Goal: Task Accomplishment & Management: Manage account settings

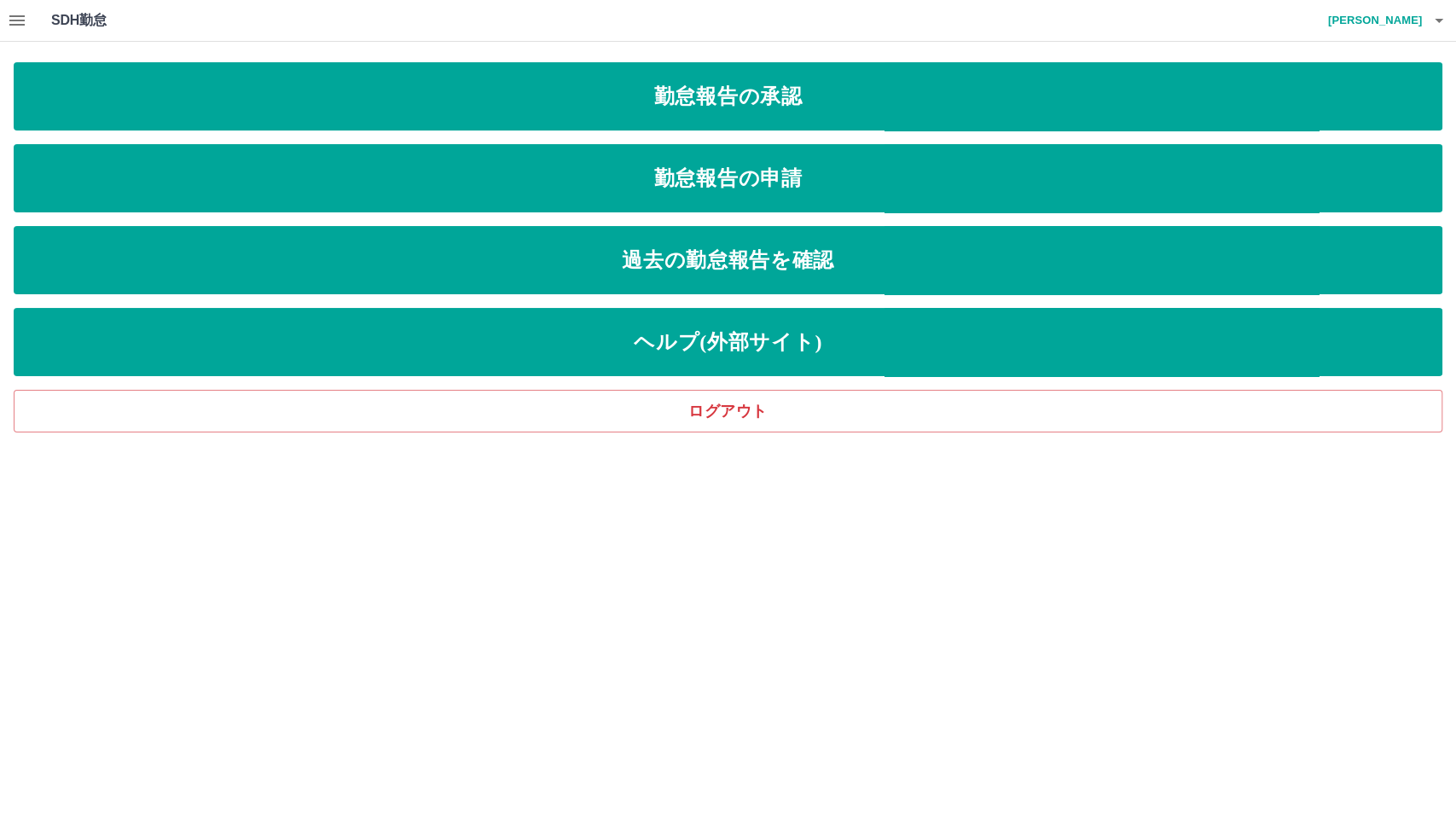
click at [23, 18] on icon "button" at bounding box center [17, 21] width 21 height 21
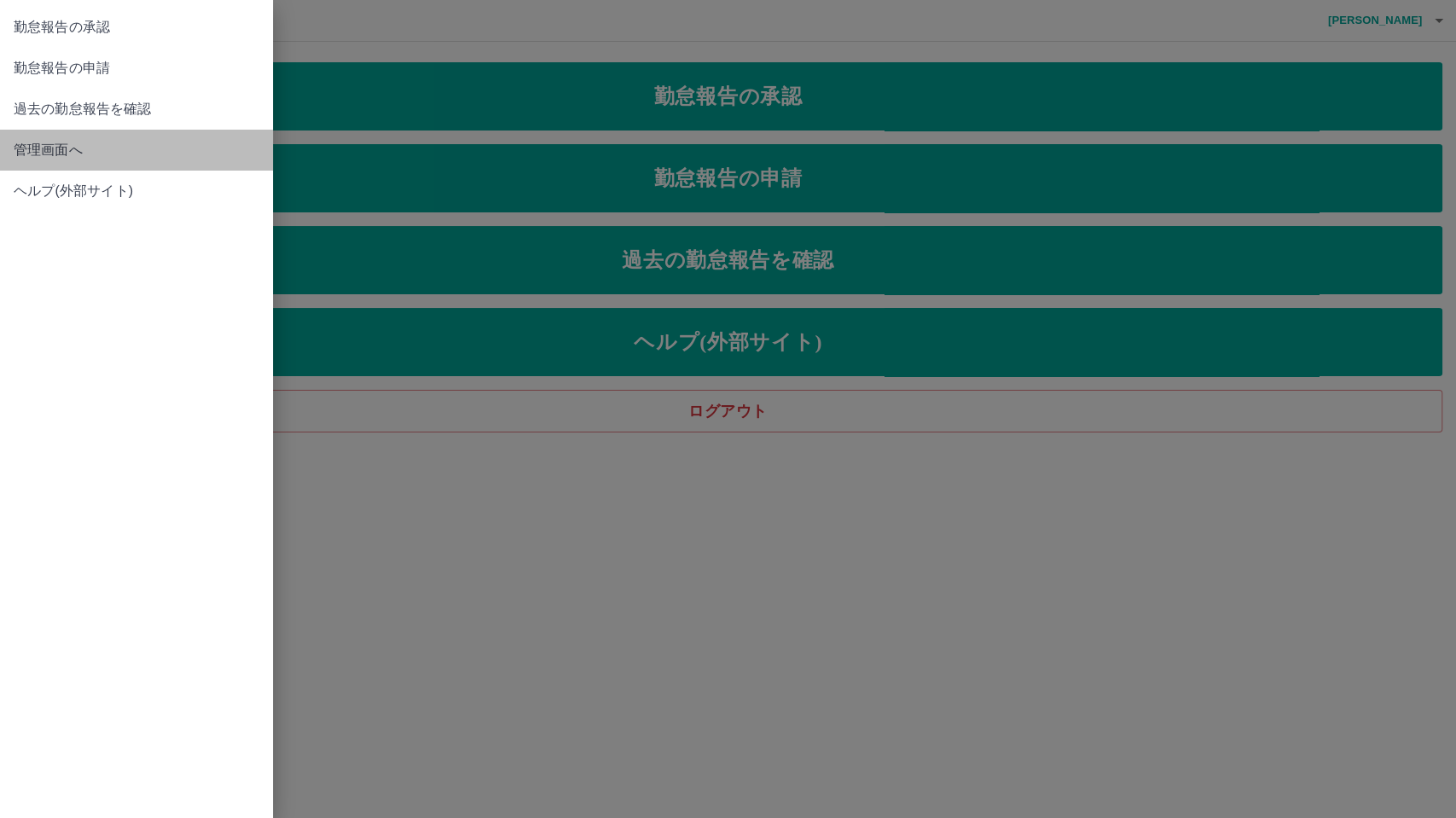
click at [60, 140] on span "管理画面へ" at bounding box center [136, 151] width 246 height 21
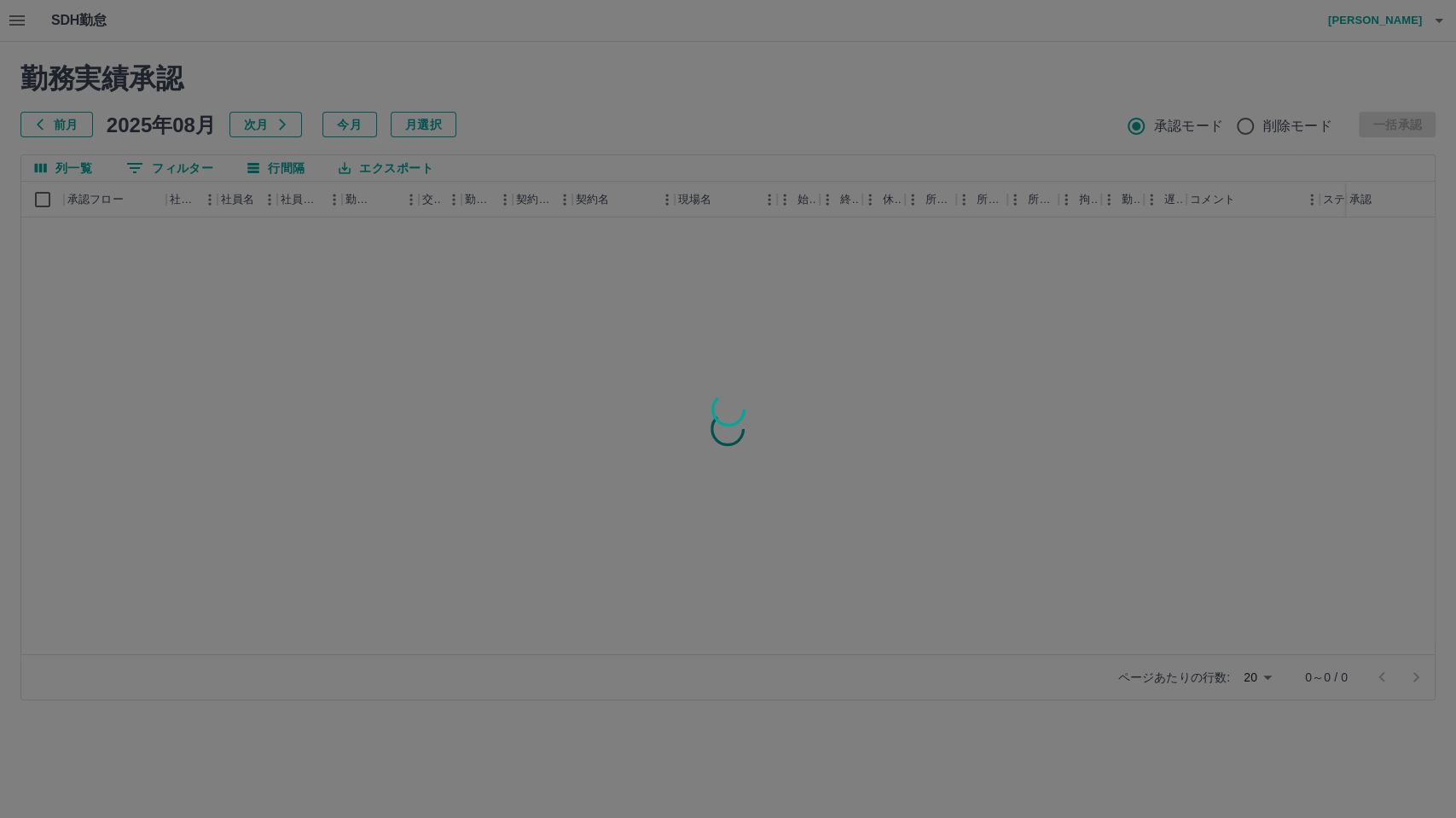
click at [1252, 674] on div at bounding box center [728, 409] width 1456 height 818
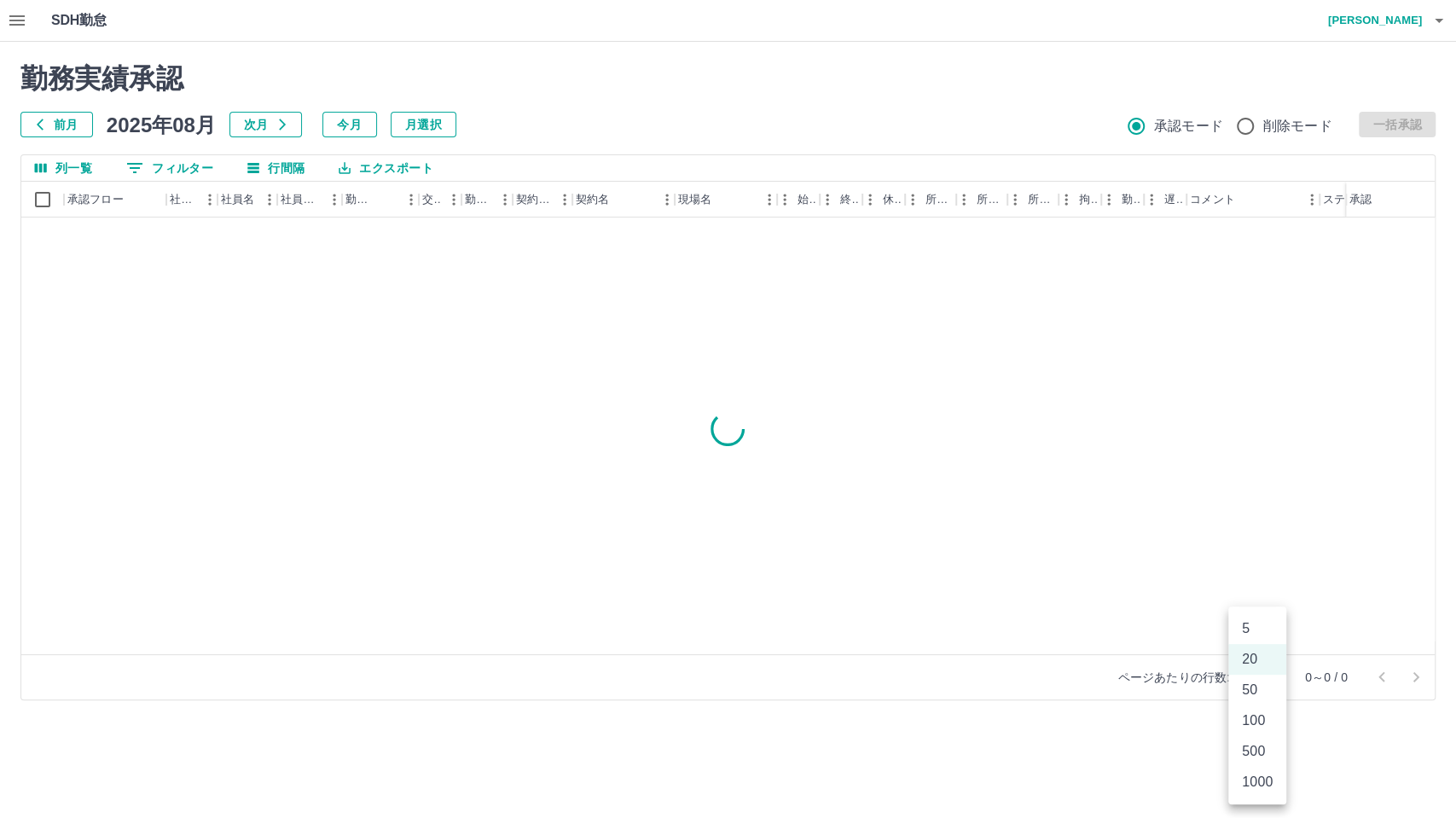
click at [1252, 674] on body "SDH勤怠 [PERSON_NAME] 勤務実績承認 前月 [DATE] 次月 今月 月選択 承認モード 削除モード 一括承認 列一覧 0 フィルター 行間隔…" at bounding box center [728, 360] width 1456 height 721
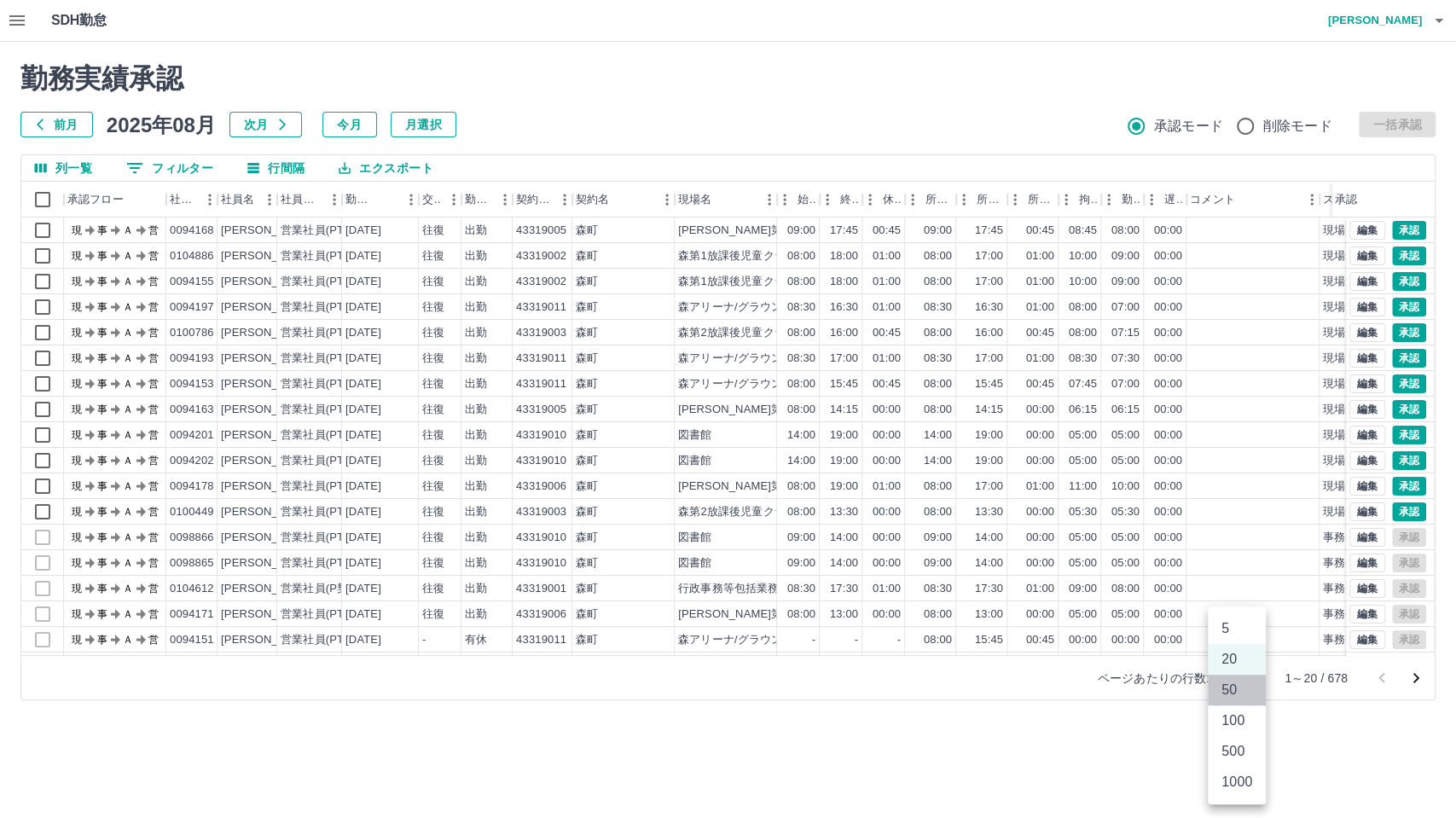
click at [1243, 691] on li "50" at bounding box center [1237, 691] width 58 height 31
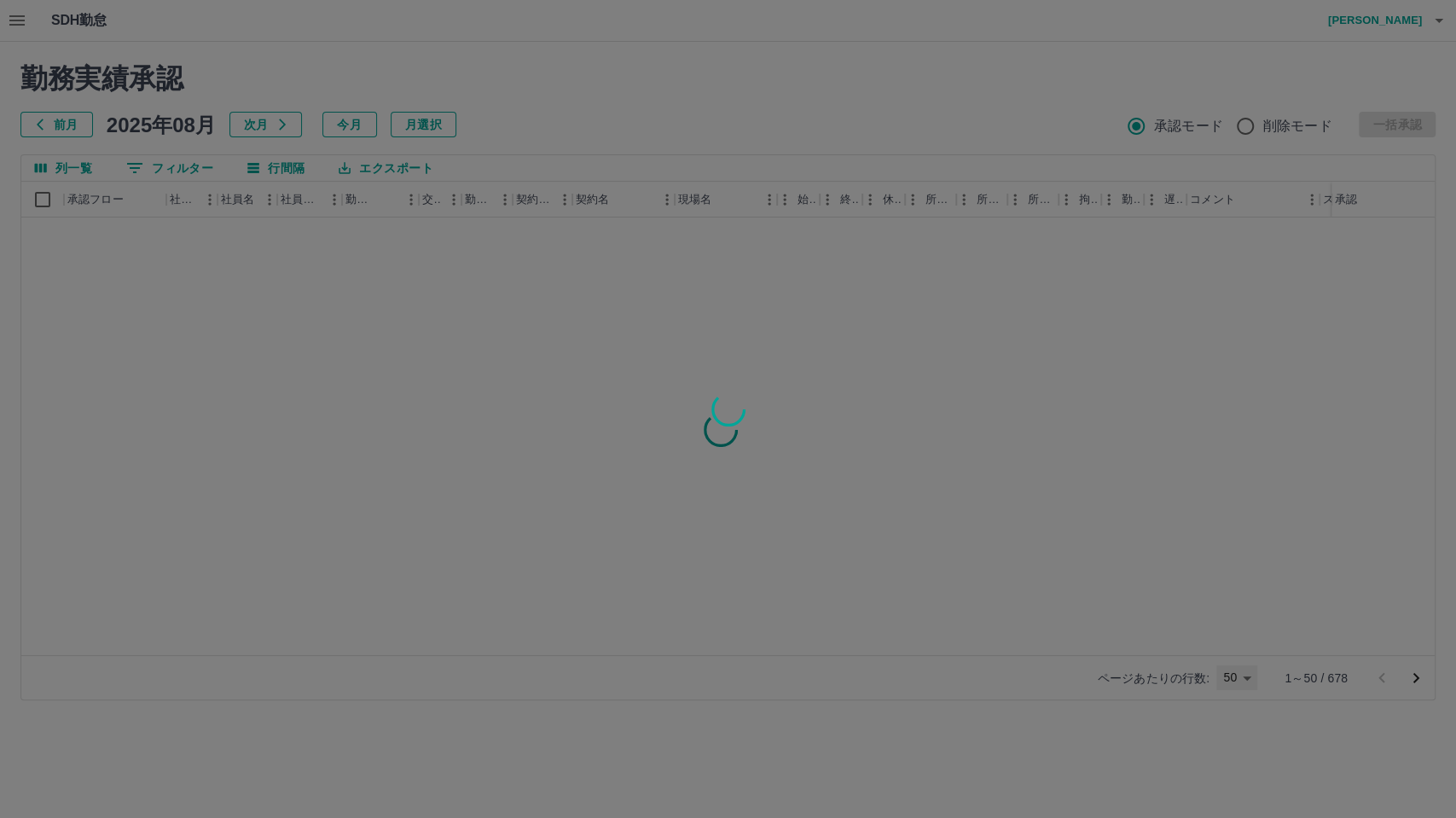
type input "**"
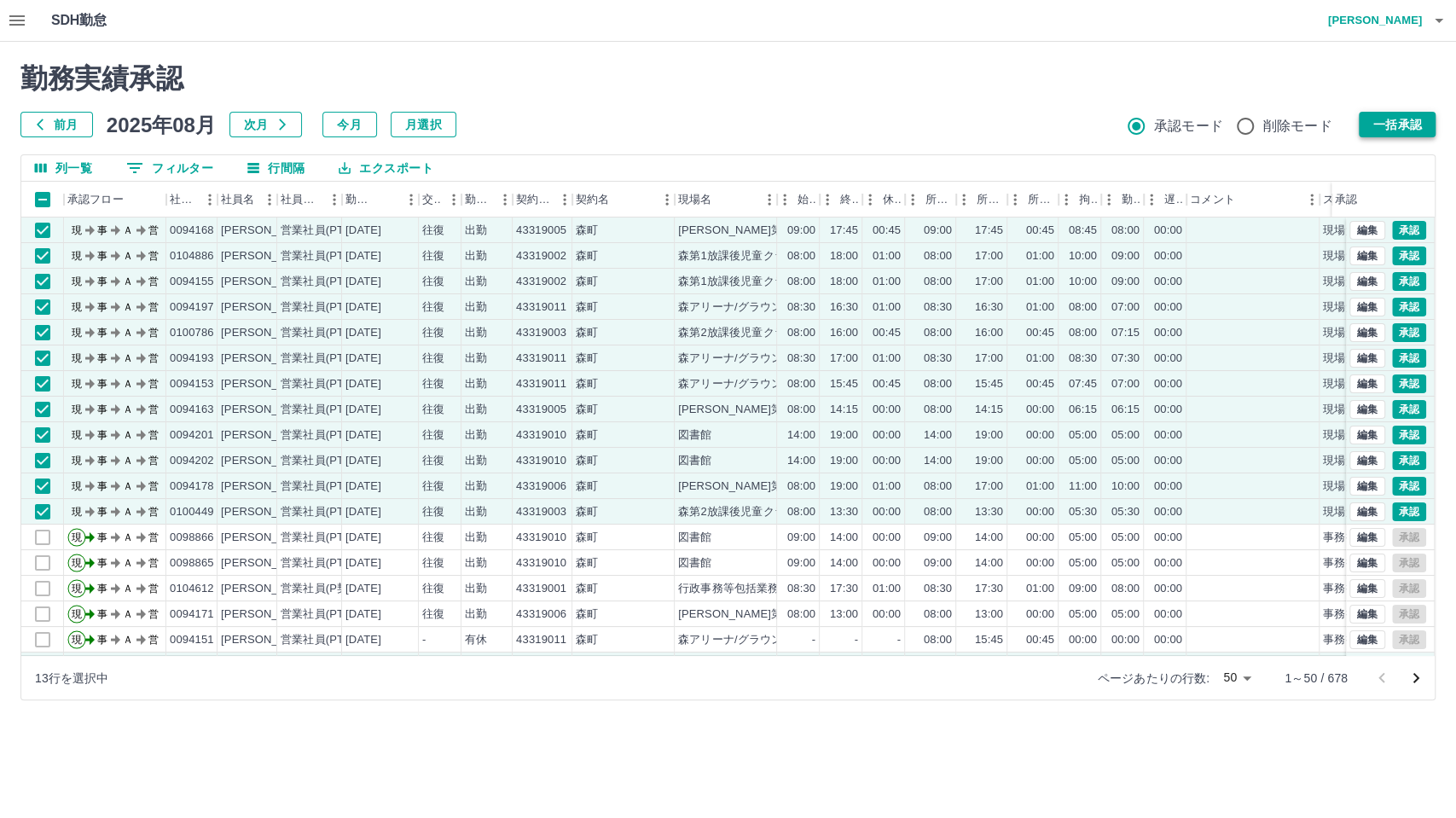
click at [1375, 128] on button "一括承認" at bounding box center [1397, 125] width 77 height 26
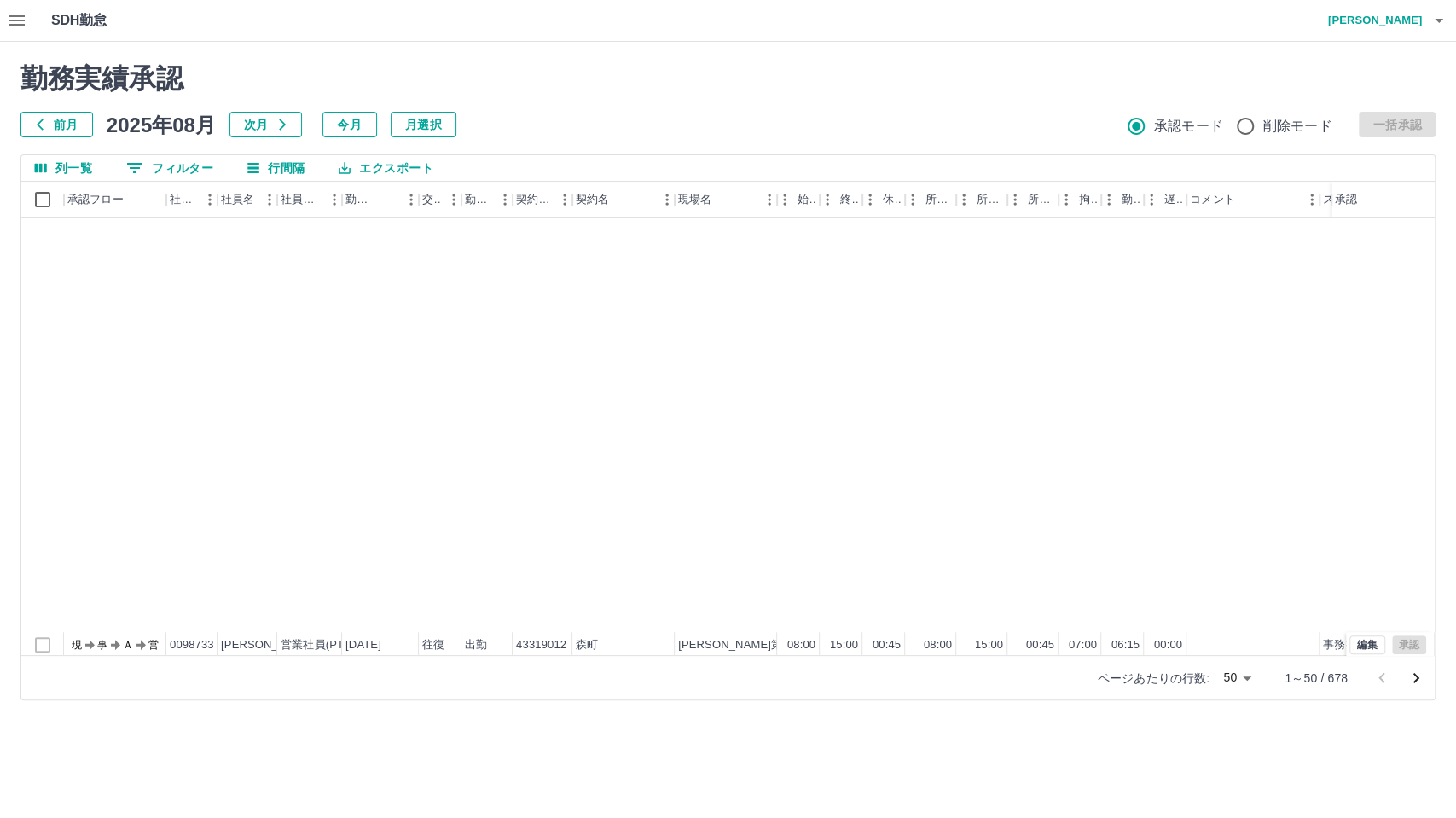
scroll to position [856, 0]
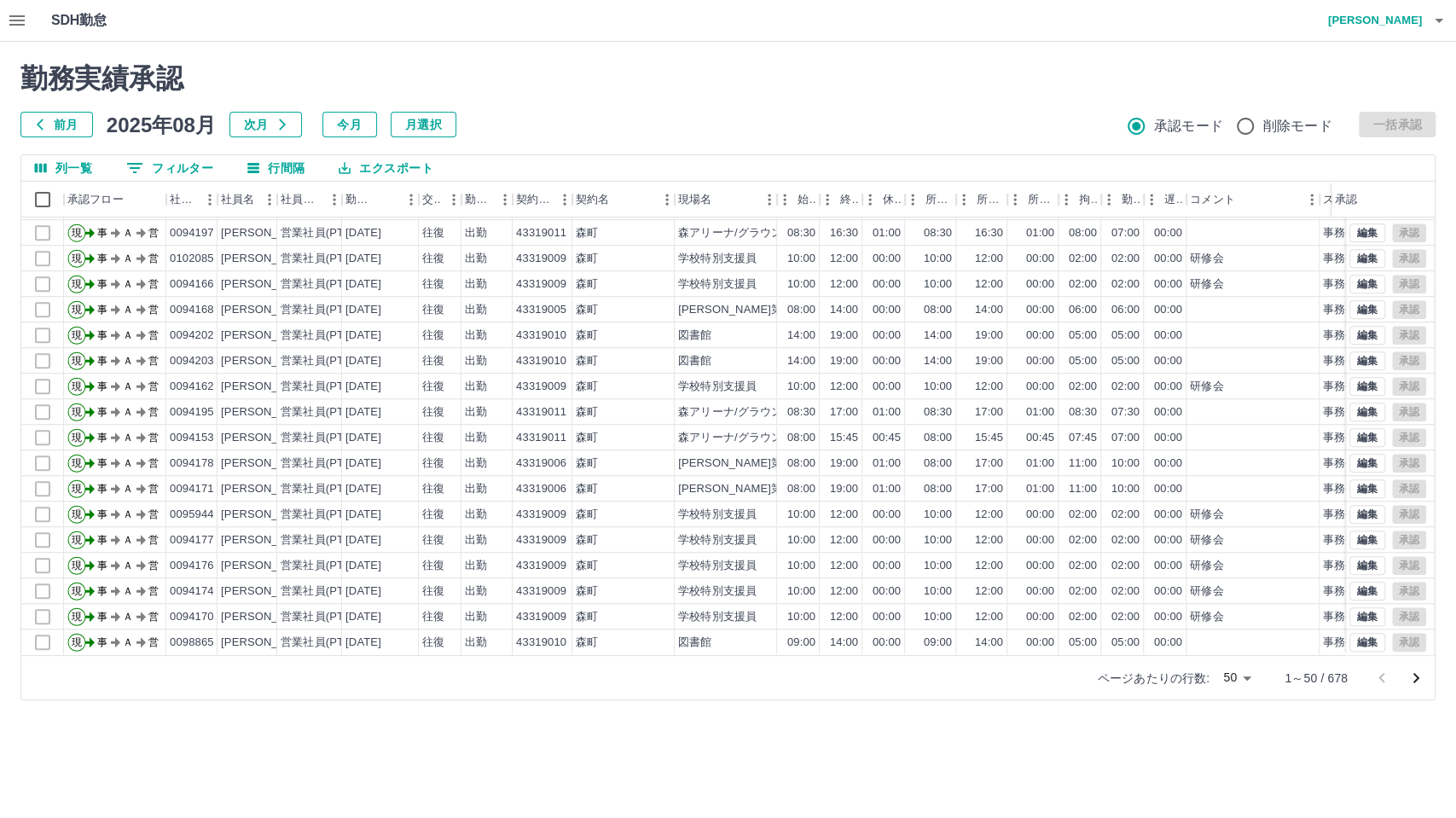
click at [1409, 681] on icon "次のページへ" at bounding box center [1416, 679] width 21 height 21
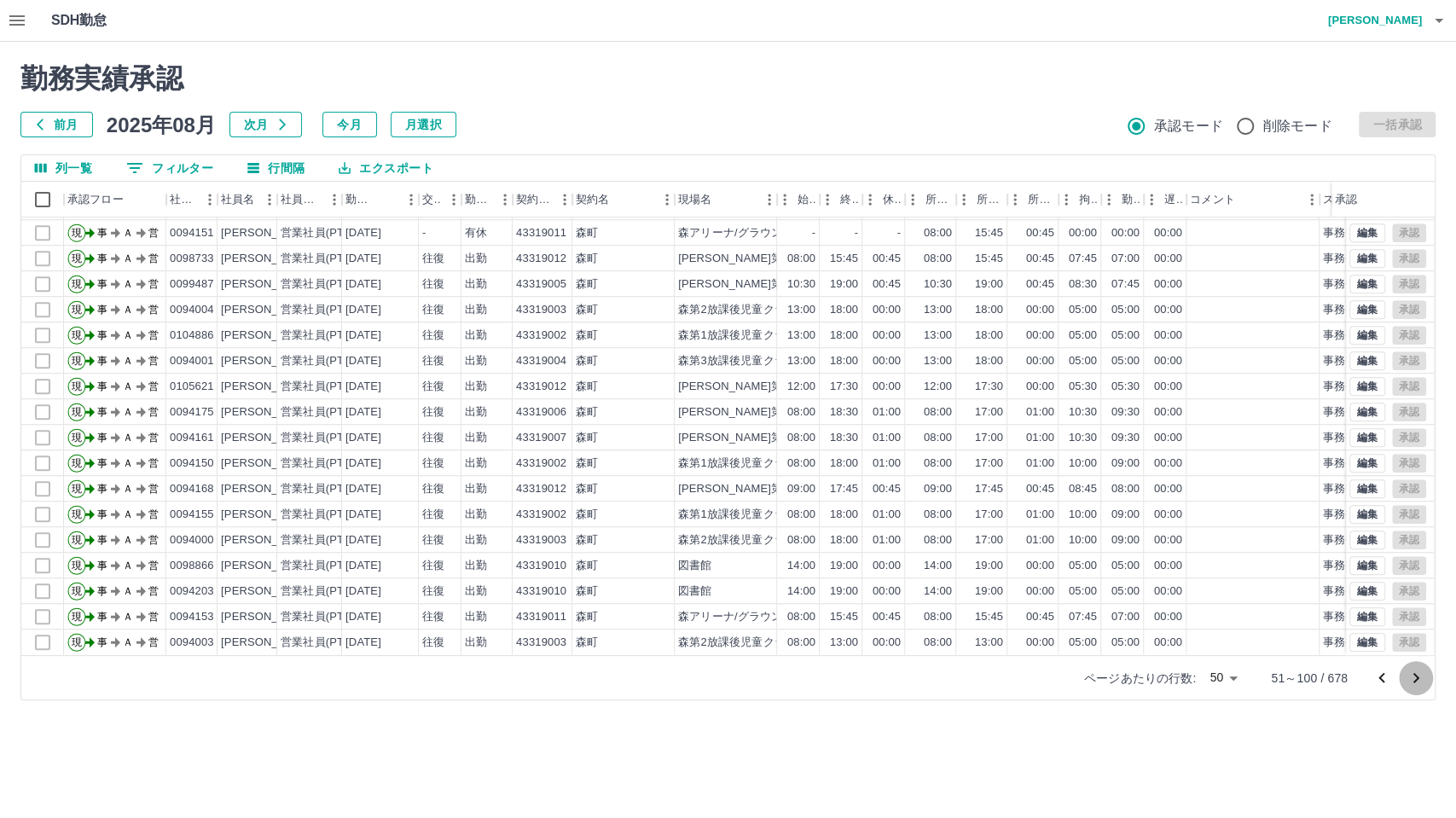
click at [1408, 685] on icon "次のページへ" at bounding box center [1416, 679] width 21 height 21
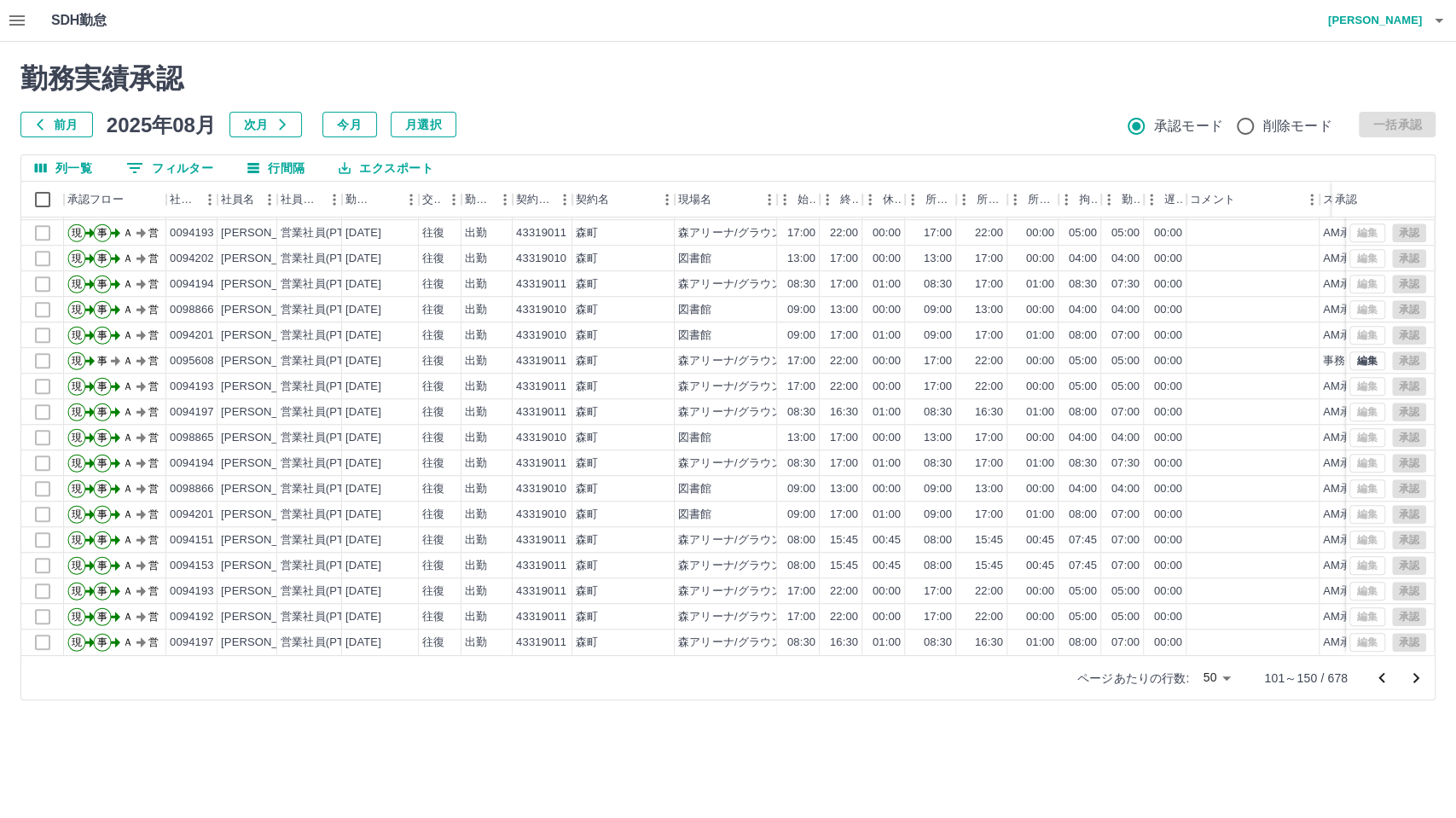
click at [1411, 680] on icon "次のページへ" at bounding box center [1416, 679] width 21 height 21
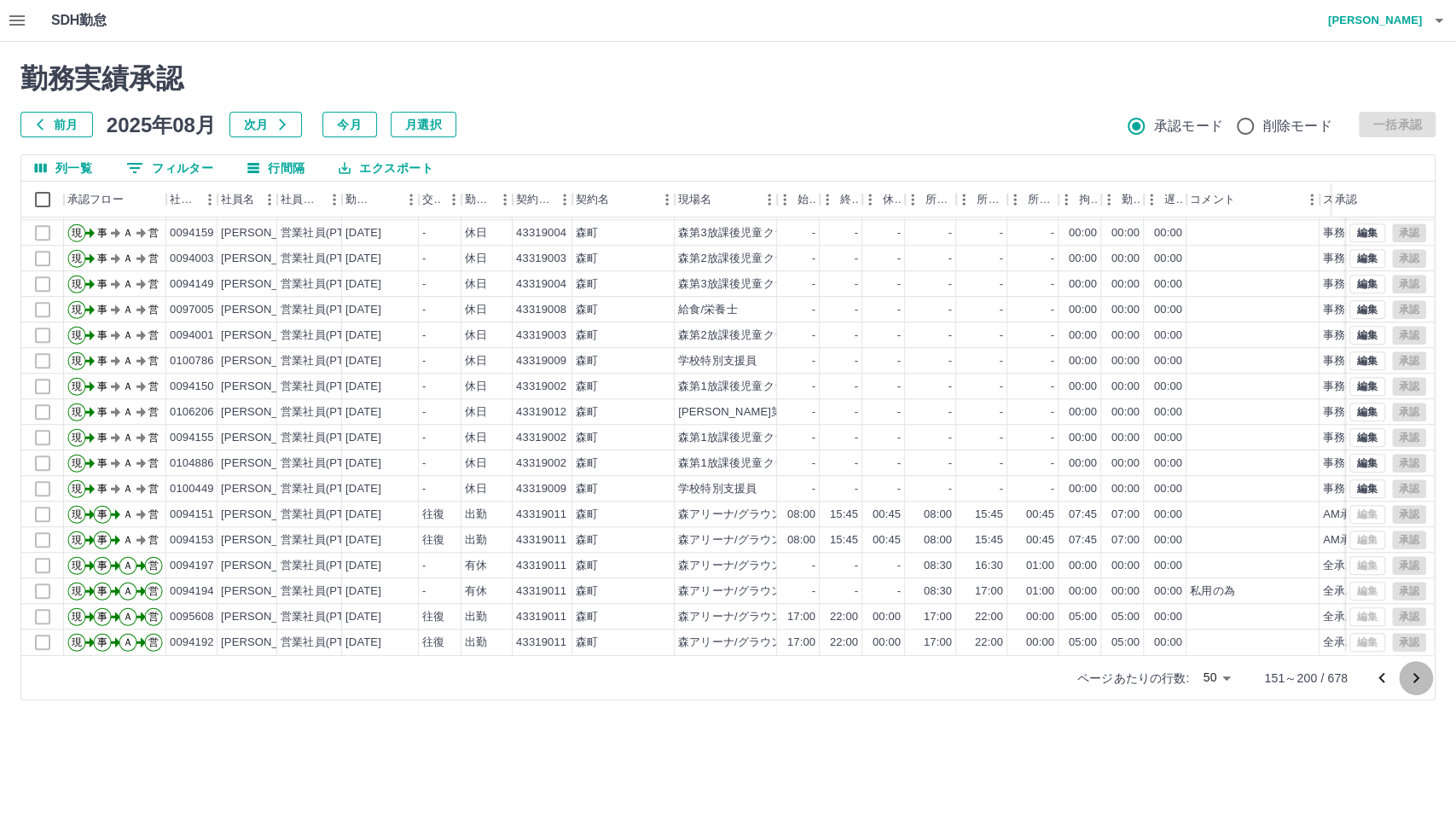
click at [1414, 674] on icon "次のページへ" at bounding box center [1416, 679] width 6 height 10
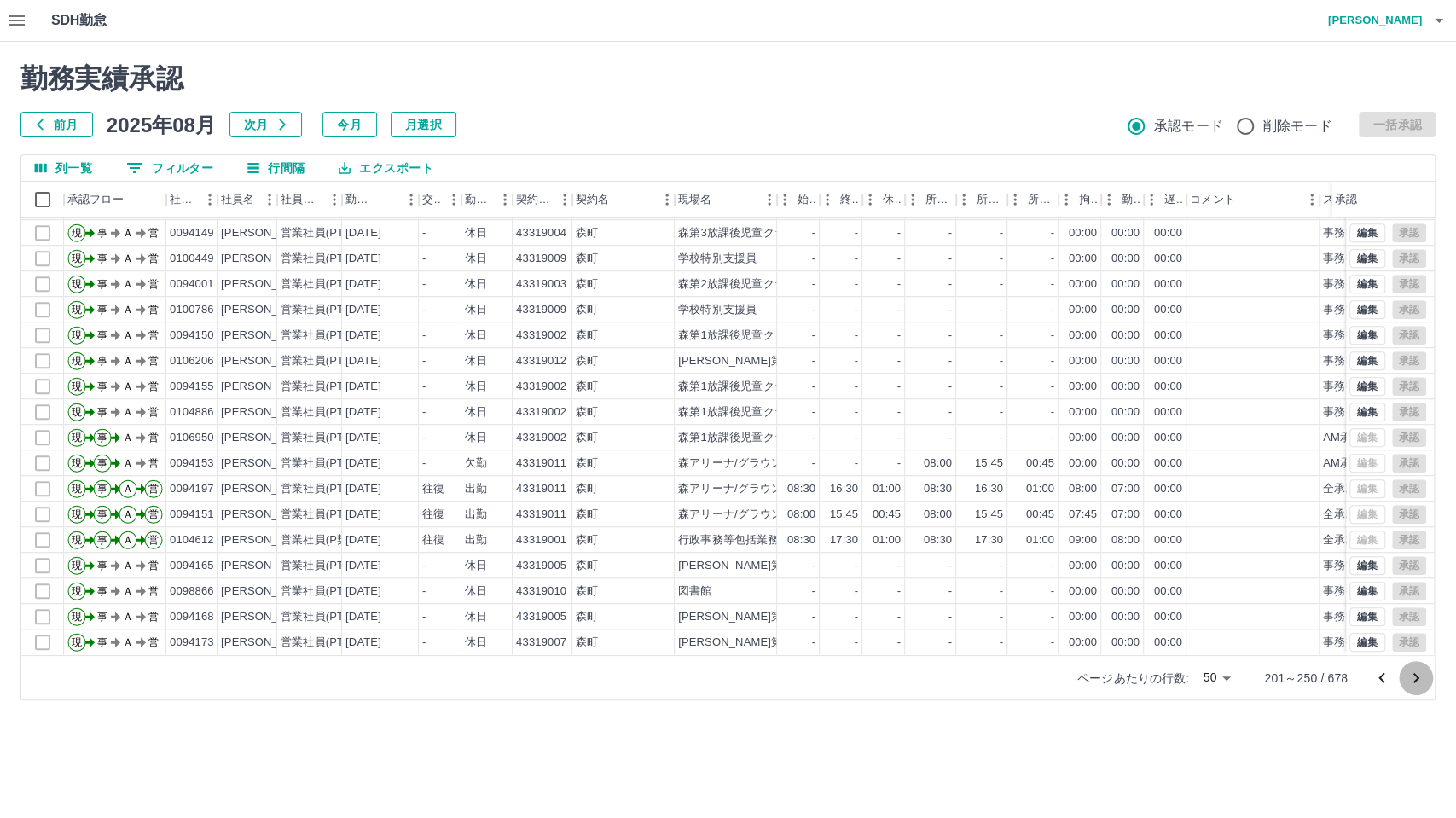
click at [1416, 678] on icon "次のページへ" at bounding box center [1416, 679] width 21 height 21
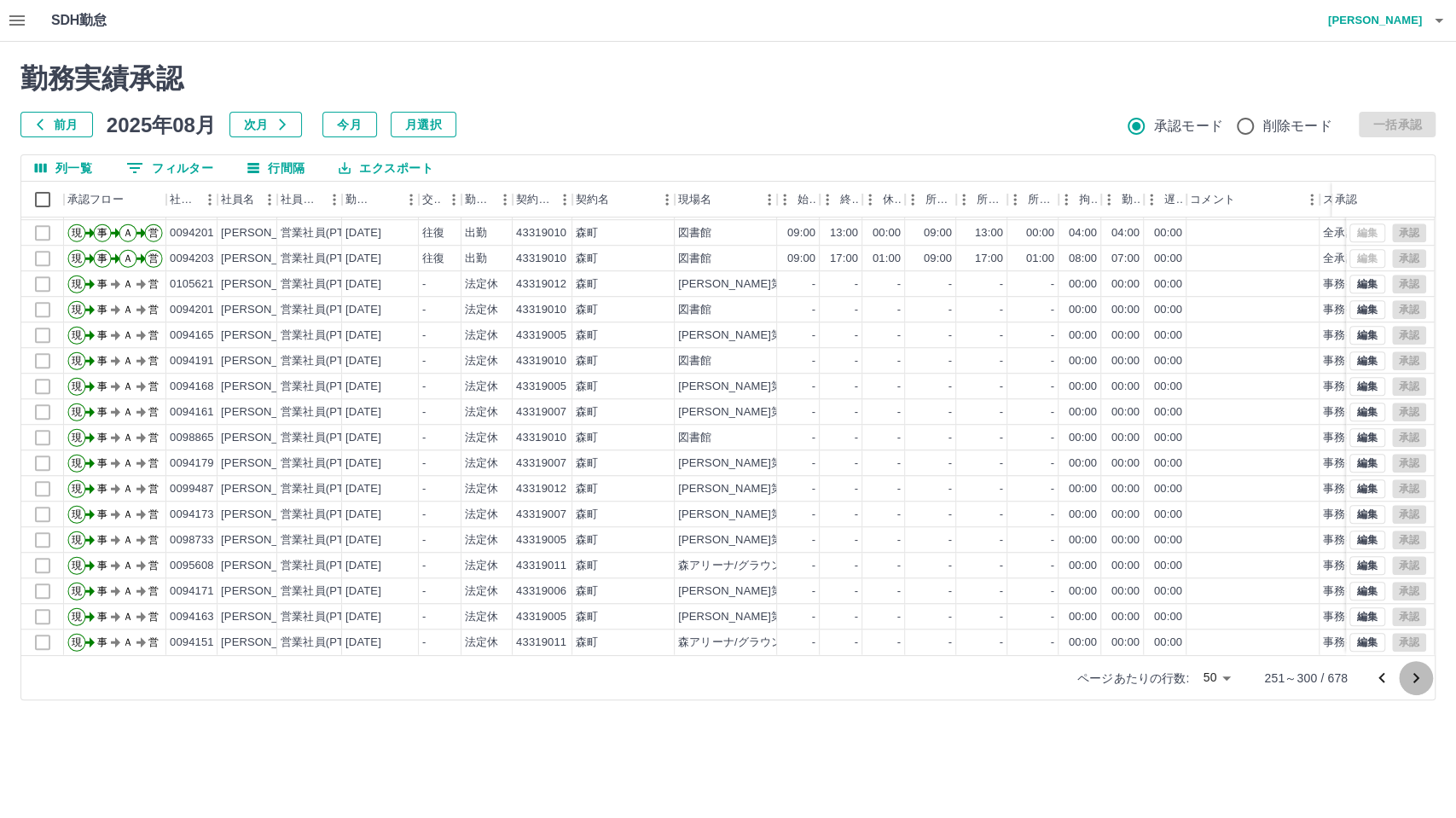
click at [1408, 674] on icon "次のページへ" at bounding box center [1416, 679] width 21 height 21
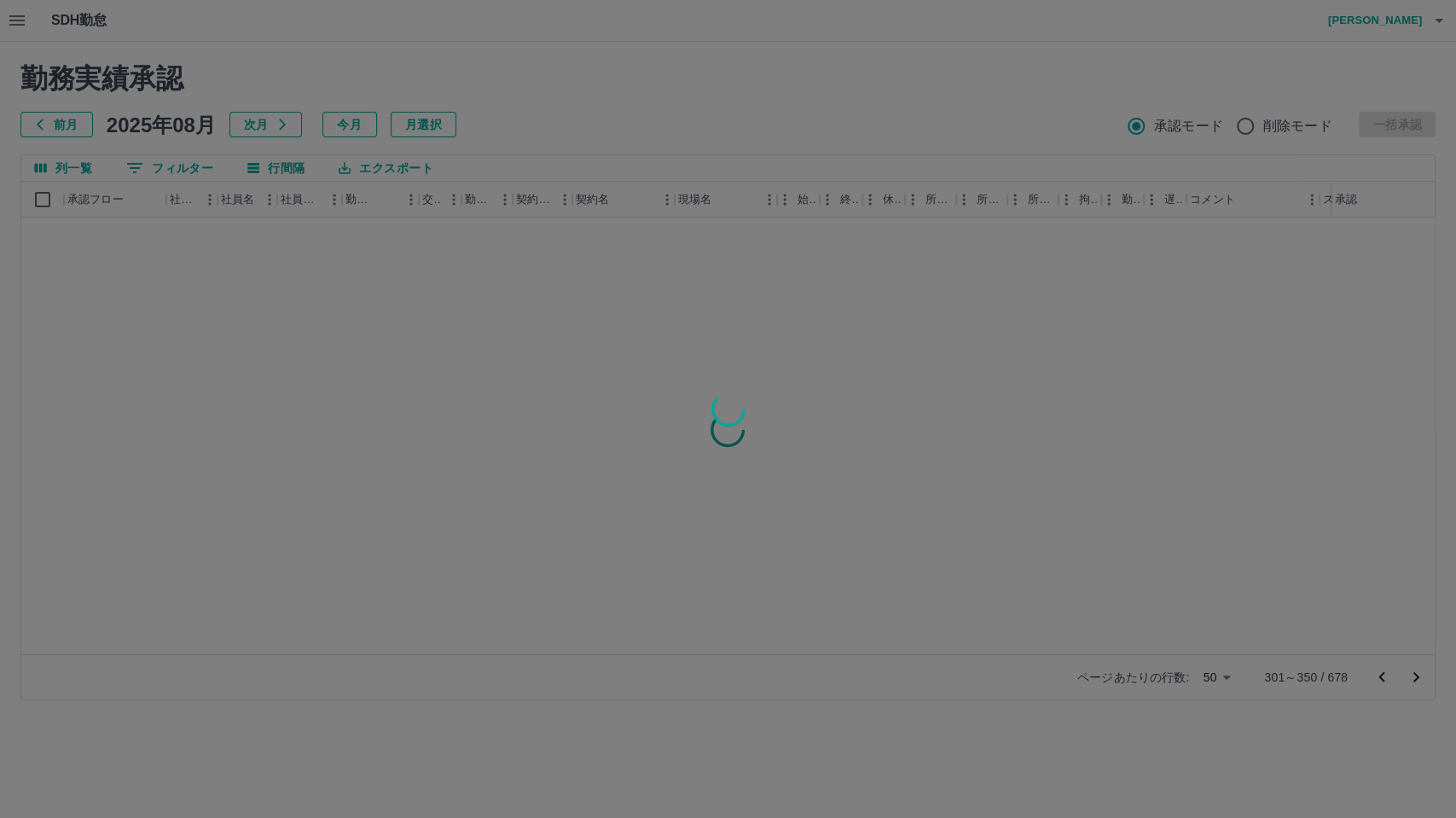
scroll to position [0, 0]
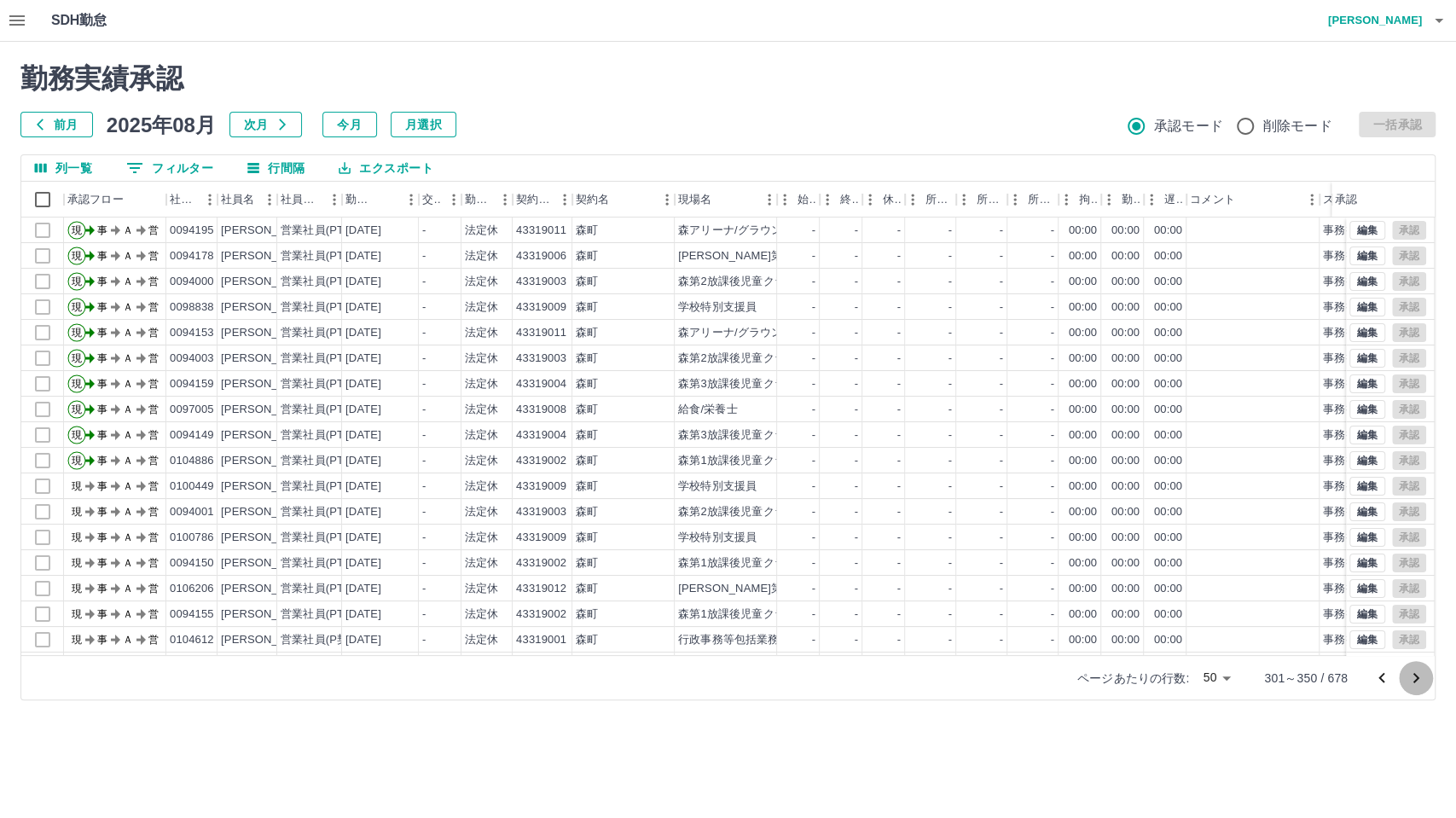
click at [1412, 680] on icon "次のページへ" at bounding box center [1416, 679] width 21 height 21
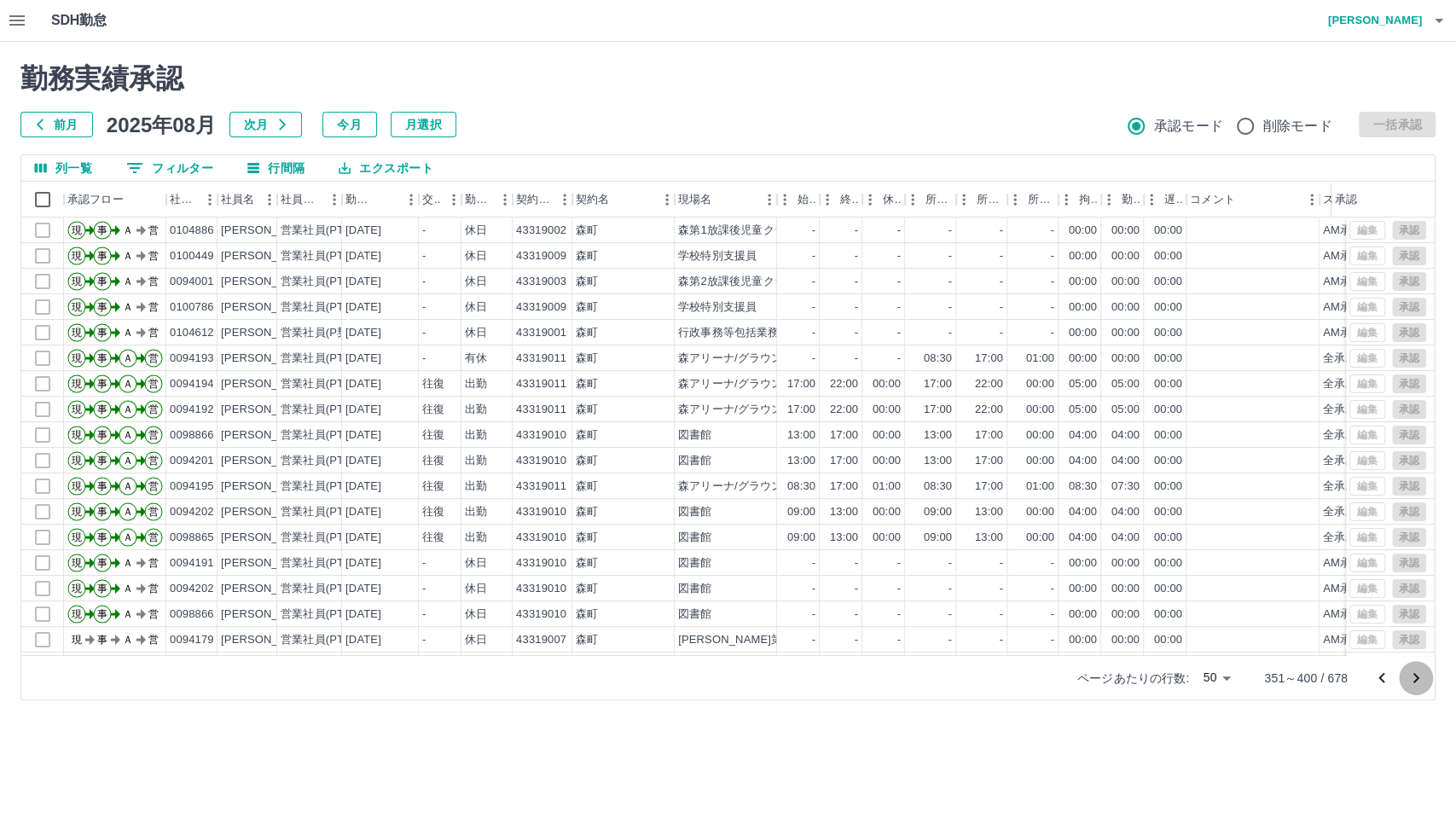
click at [1418, 676] on icon "次のページへ" at bounding box center [1416, 679] width 21 height 21
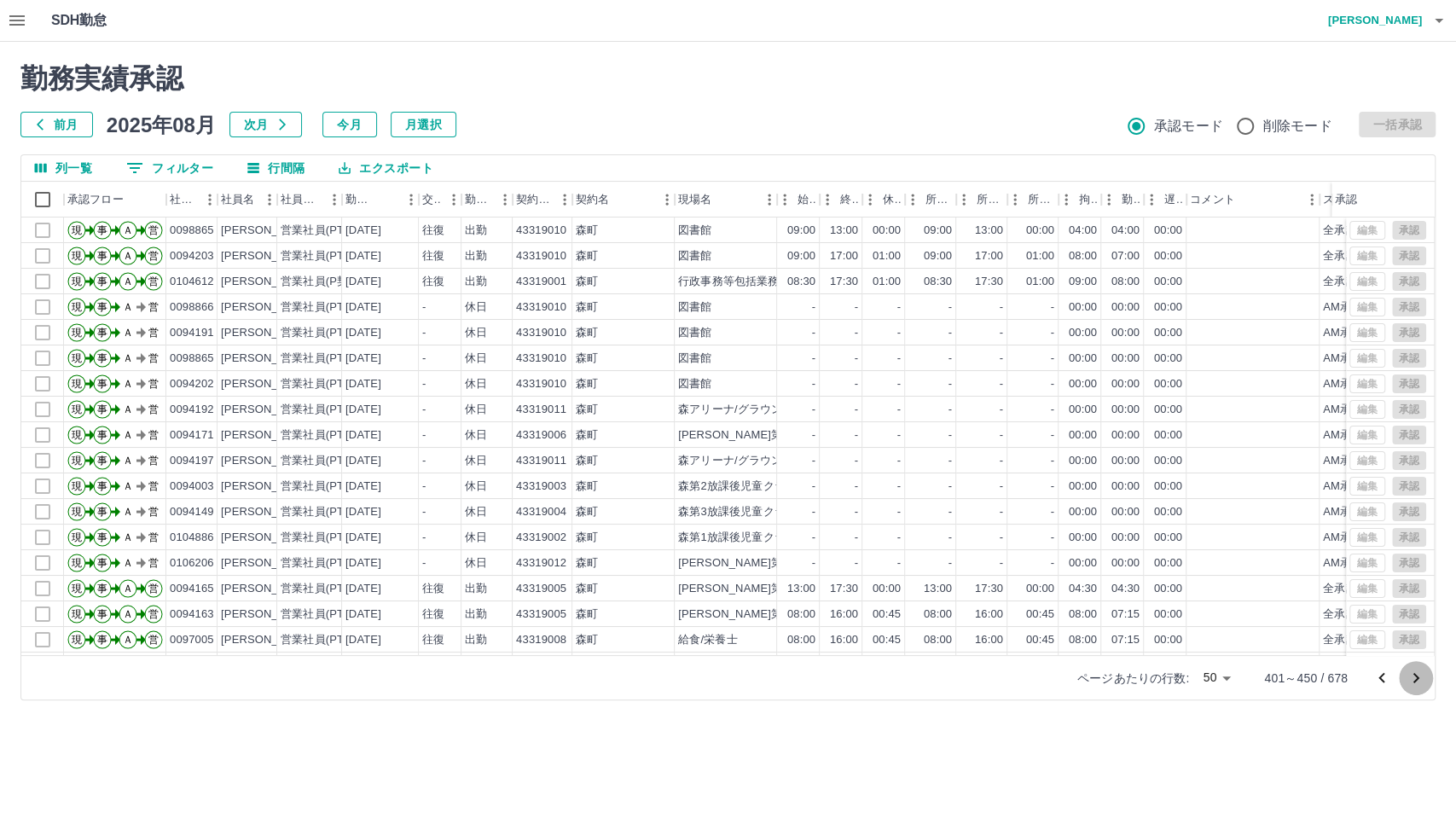
click at [1418, 676] on icon "次のページへ" at bounding box center [1416, 679] width 21 height 21
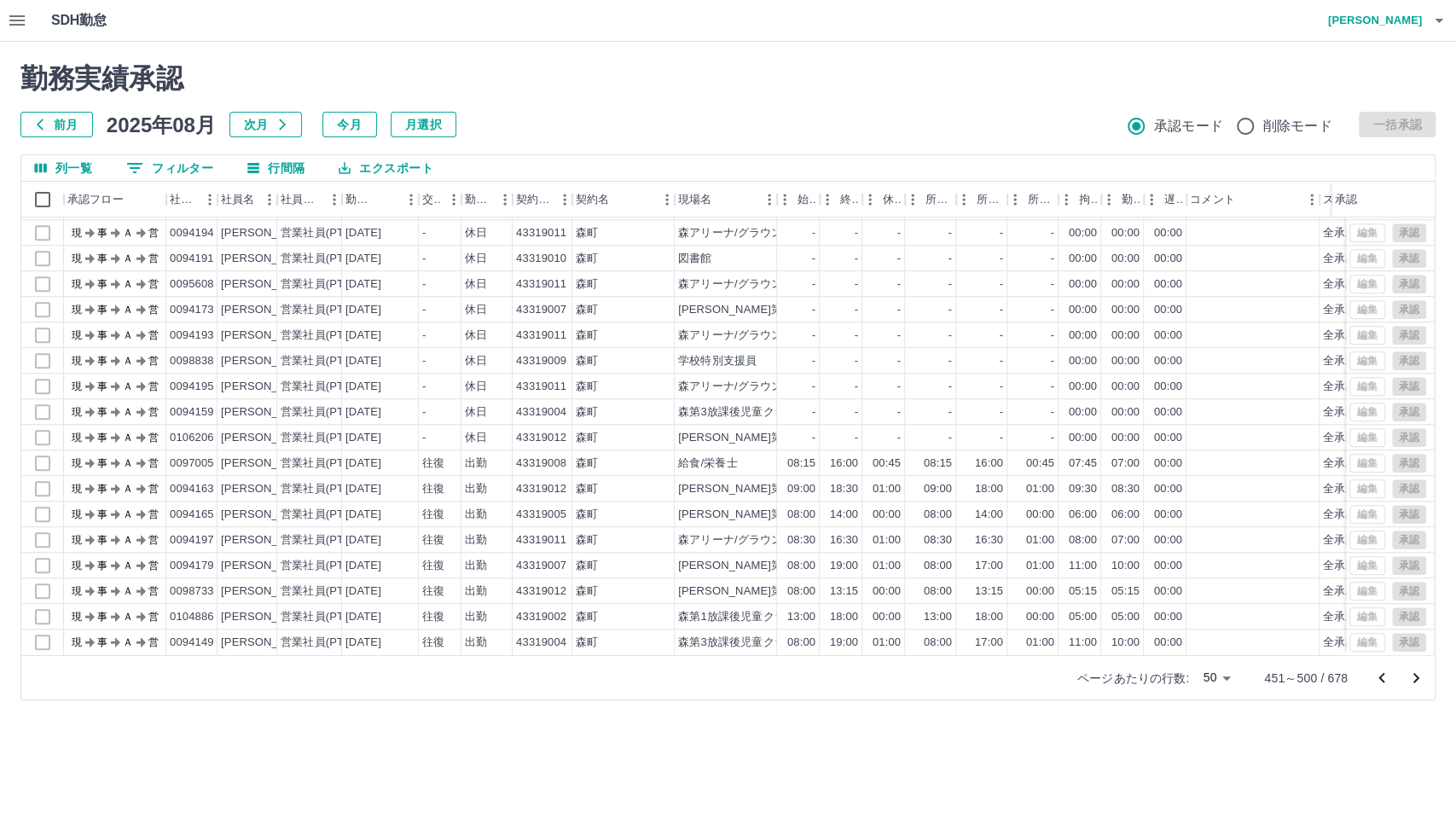
scroll to position [856, 0]
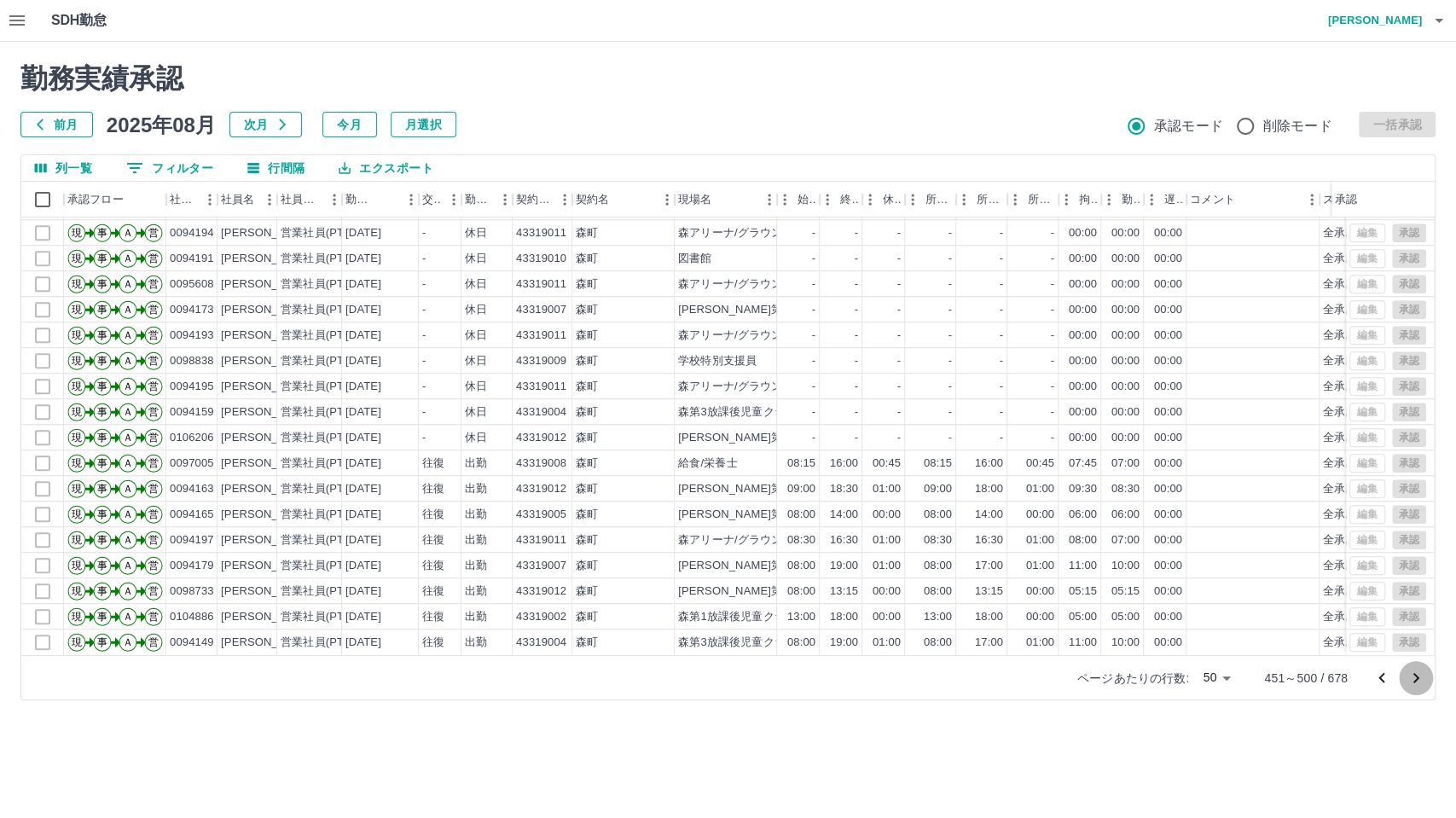
click at [1414, 683] on icon "次のページへ" at bounding box center [1416, 679] width 21 height 21
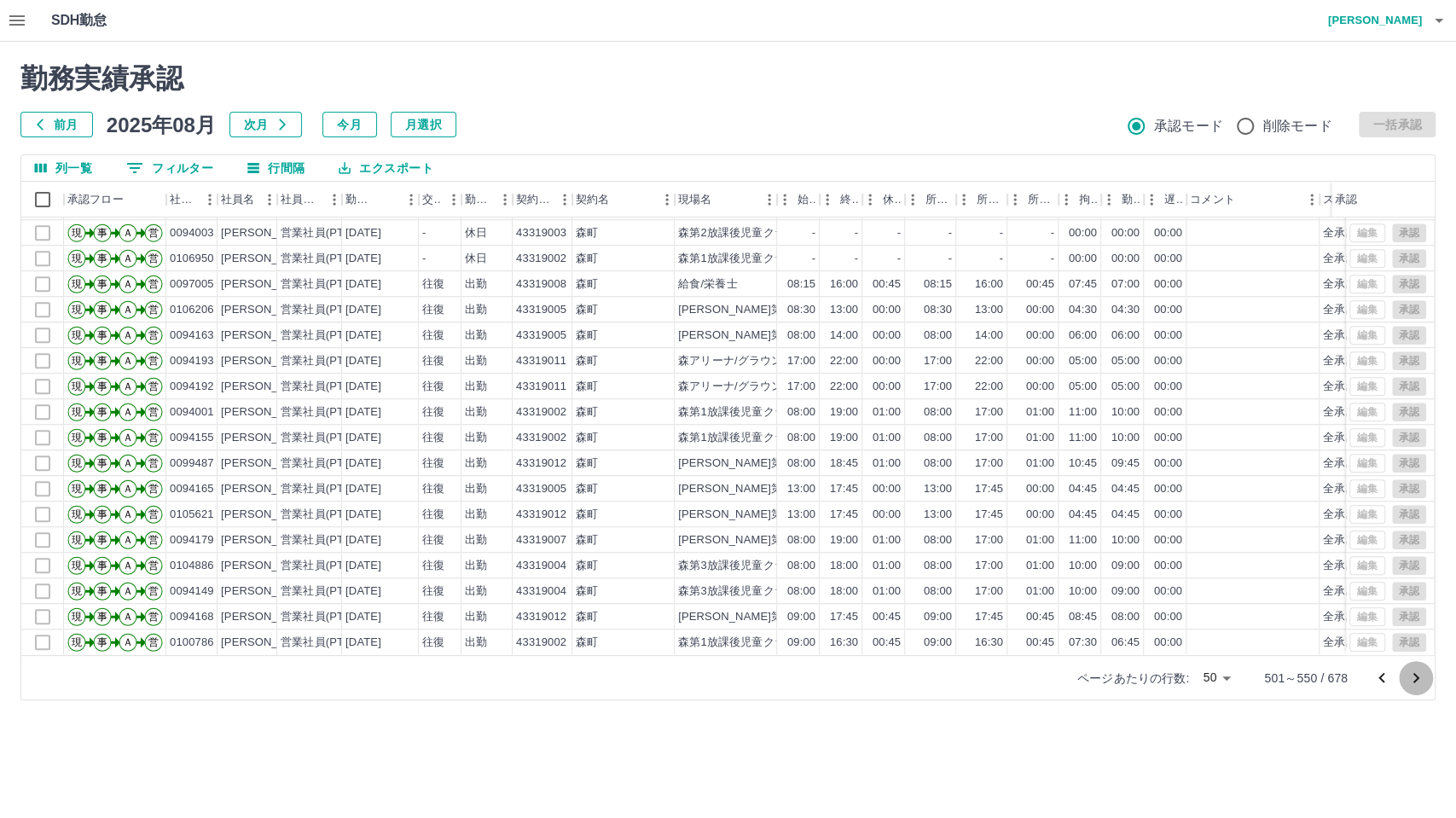
click at [1412, 677] on icon "次のページへ" at bounding box center [1416, 679] width 21 height 21
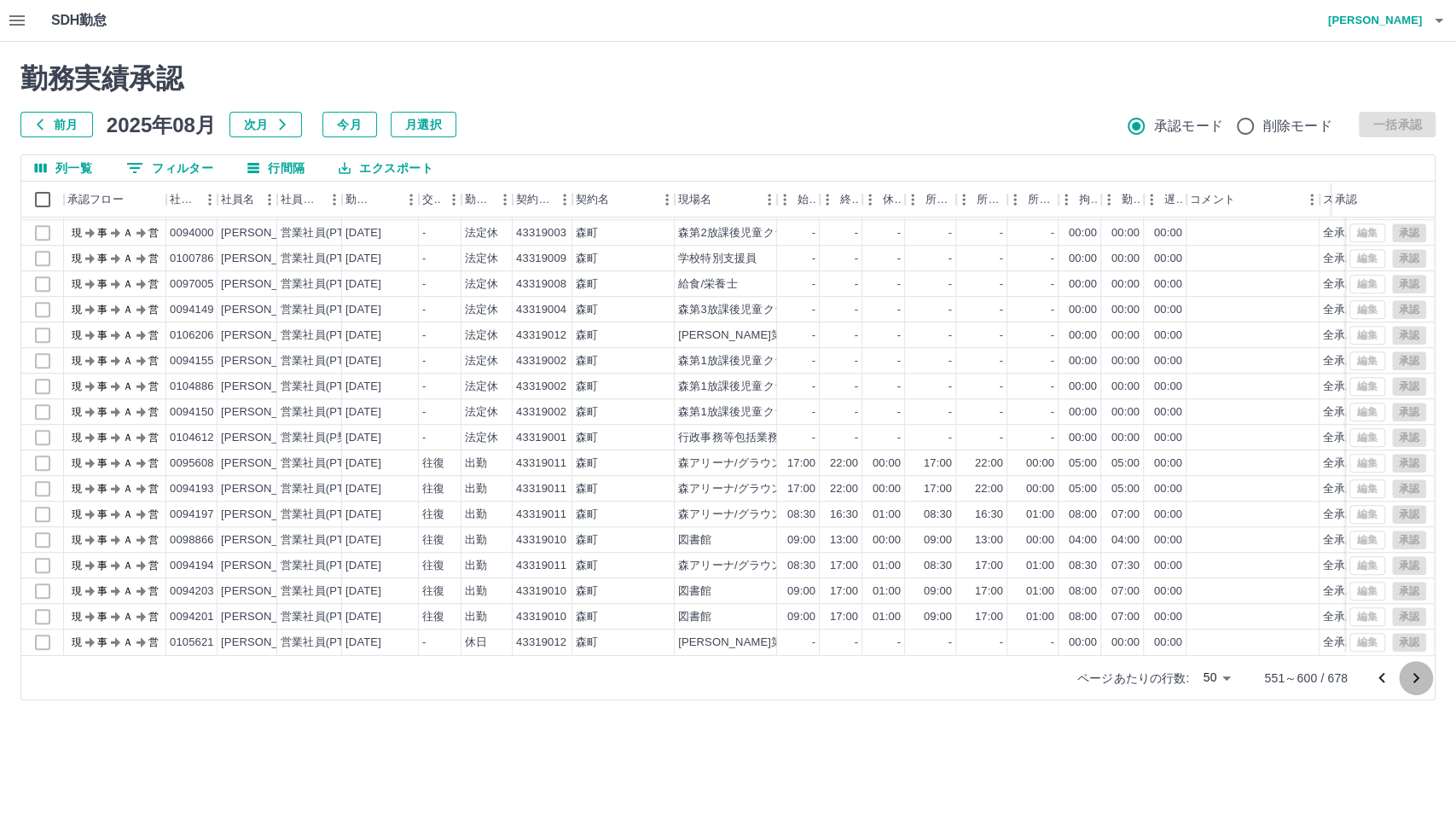
click at [1416, 681] on icon "次のページへ" at bounding box center [1416, 679] width 21 height 21
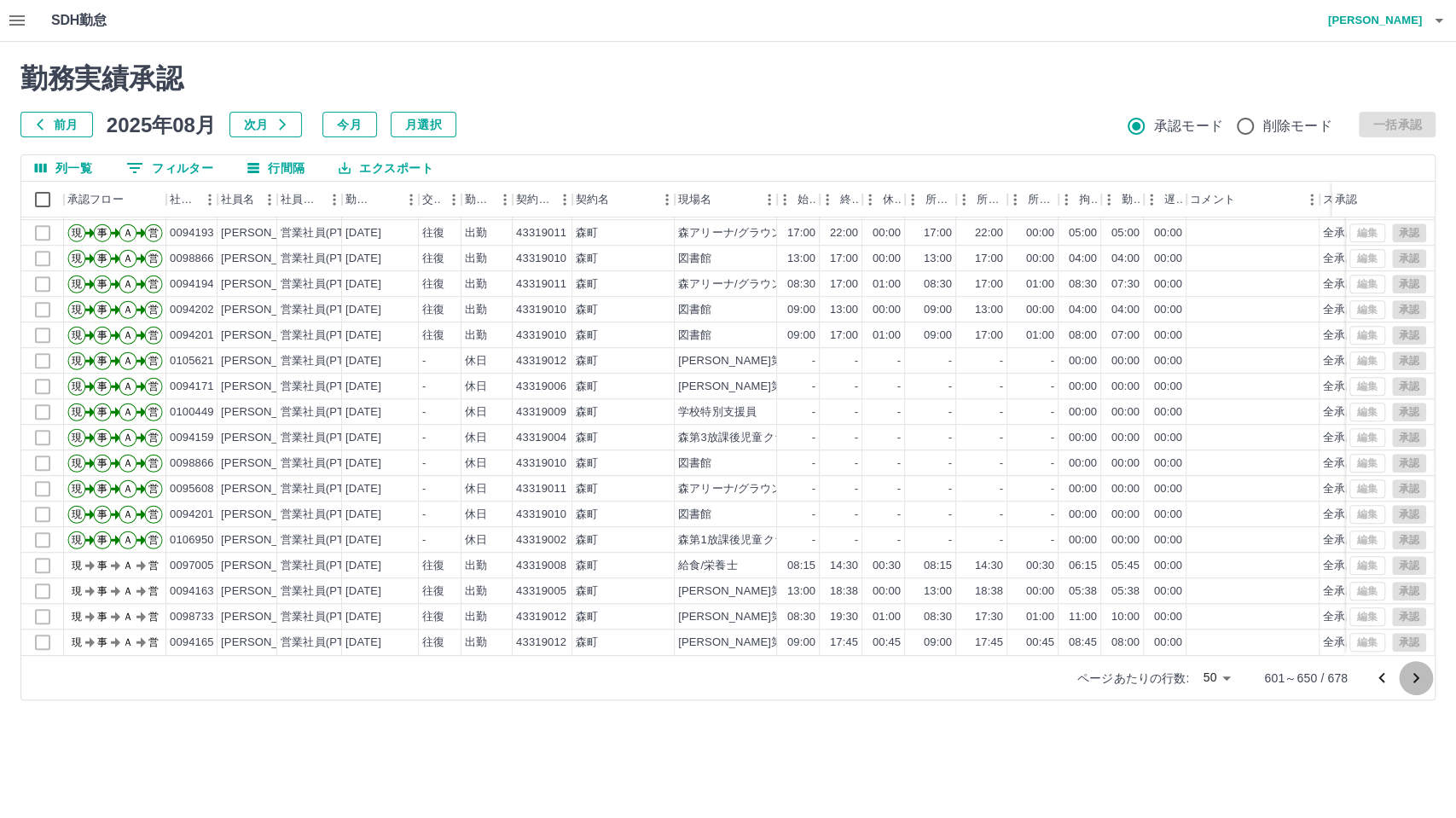
click at [1420, 676] on icon "次のページへ" at bounding box center [1416, 679] width 21 height 21
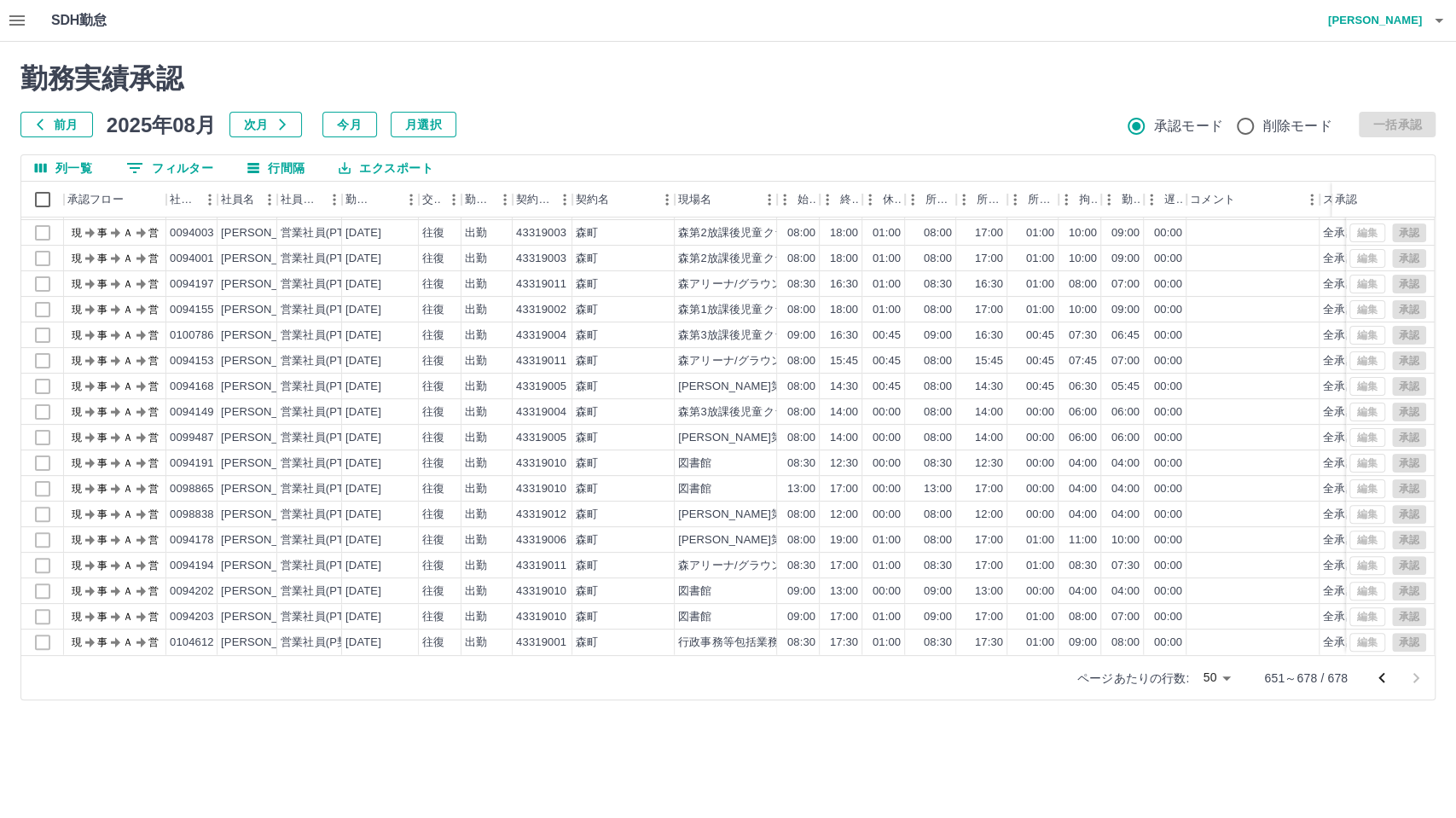
scroll to position [293, 0]
